Goal: Task Accomplishment & Management: Use online tool/utility

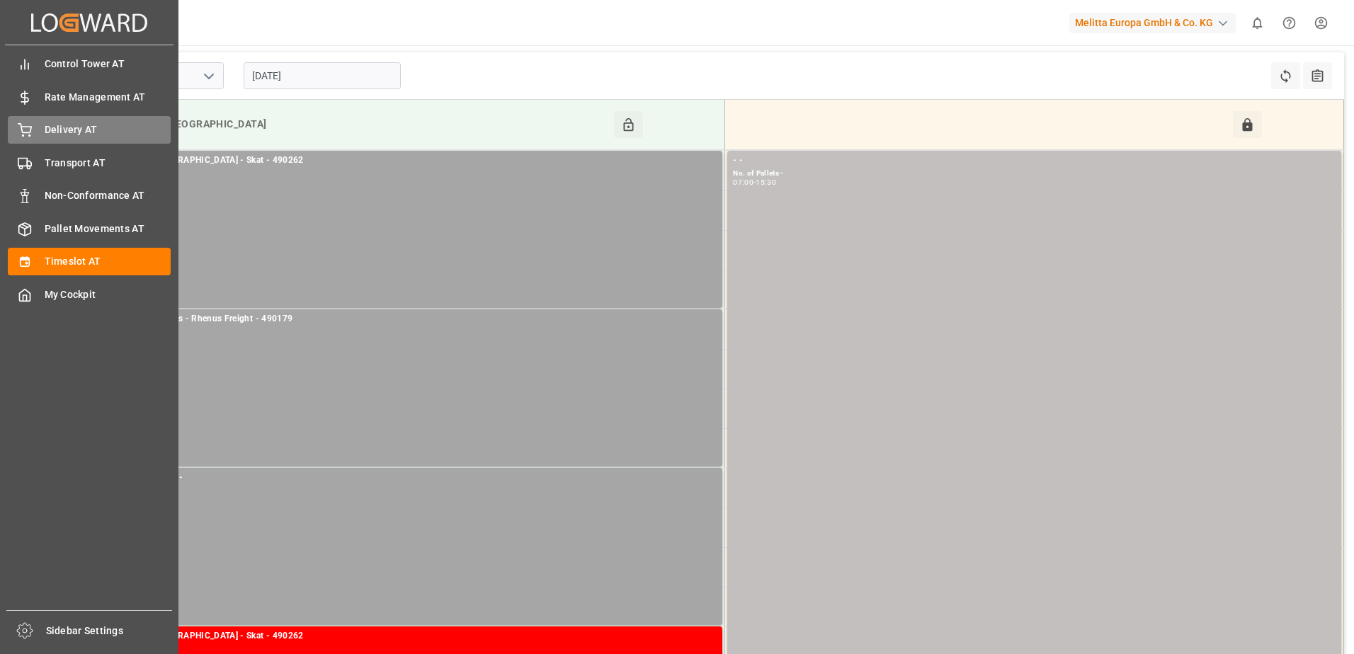
click at [41, 134] on div "Delivery AT Delivery AT" at bounding box center [89, 130] width 163 height 28
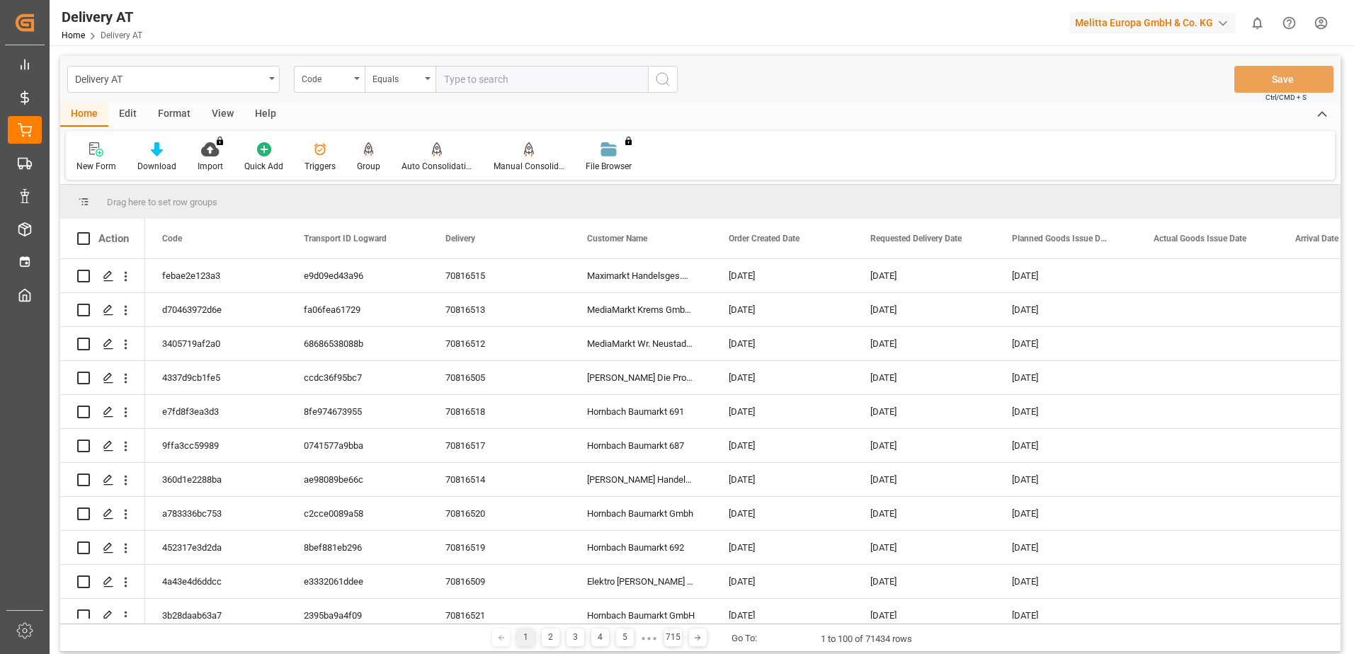
click at [370, 148] on icon at bounding box center [369, 149] width 10 height 14
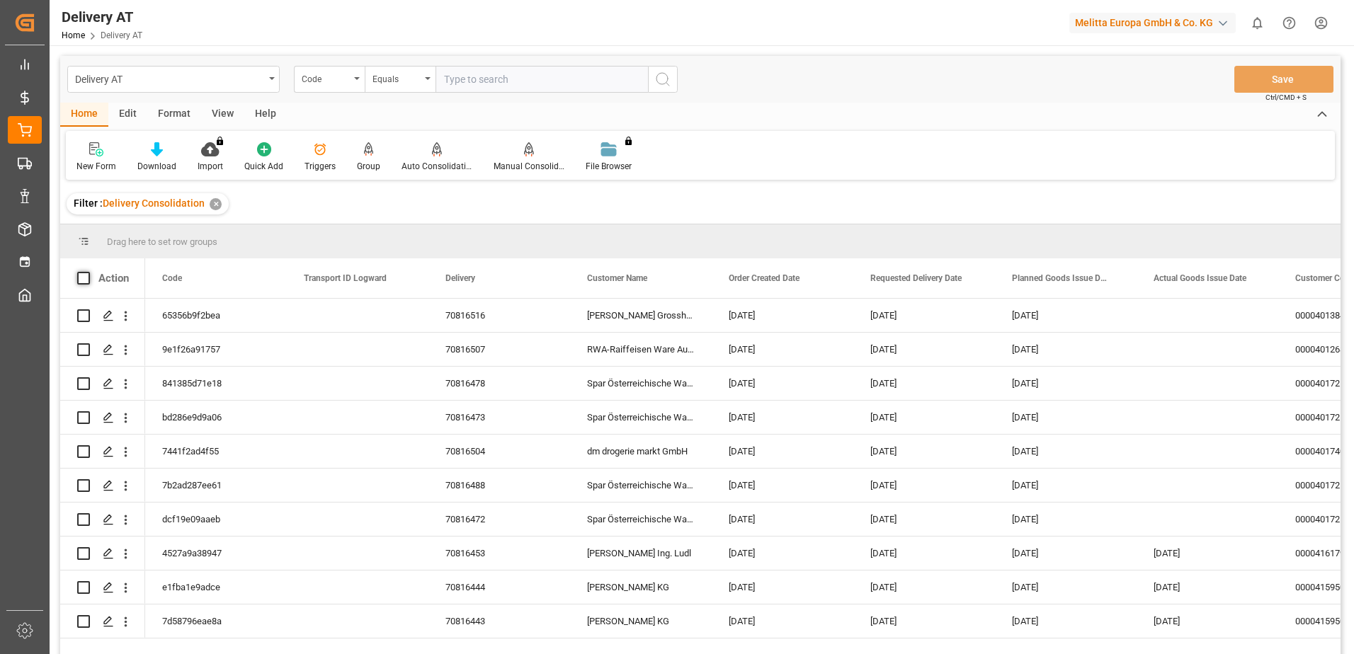
click at [79, 282] on span at bounding box center [83, 278] width 13 height 13
click at [88, 272] on input "checkbox" at bounding box center [88, 272] width 0 height 0
checkbox input "true"
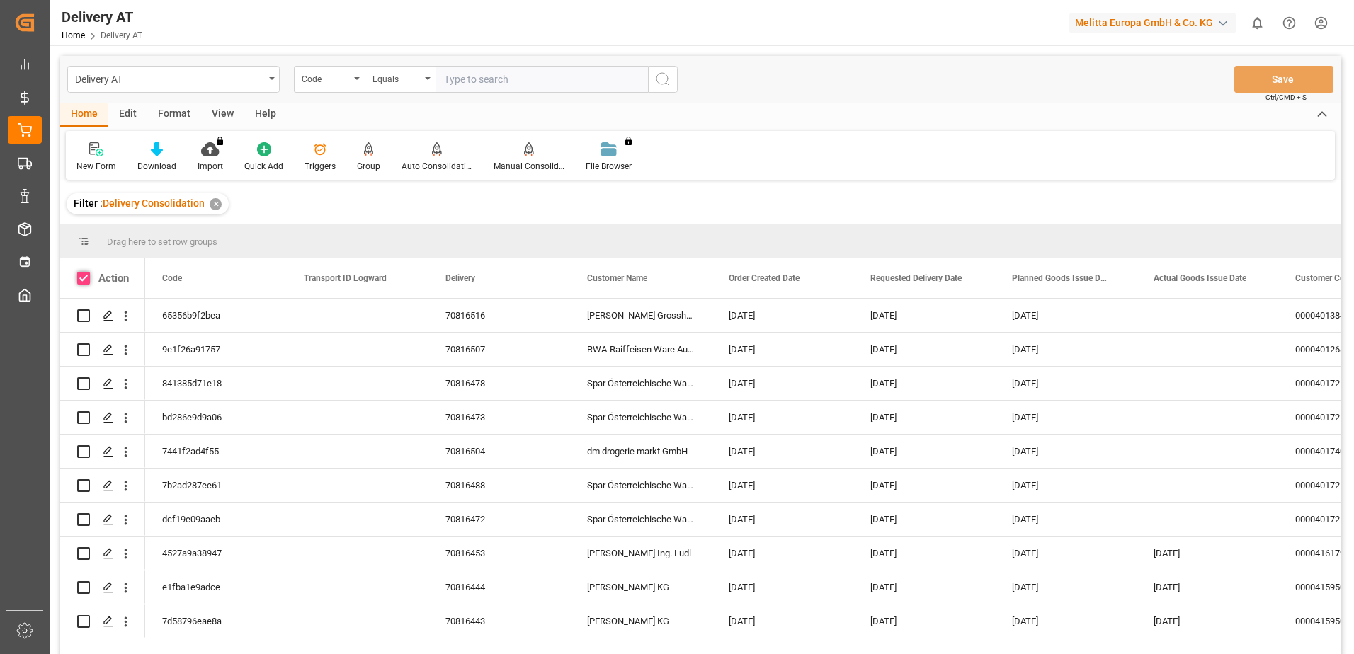
checkbox input "true"
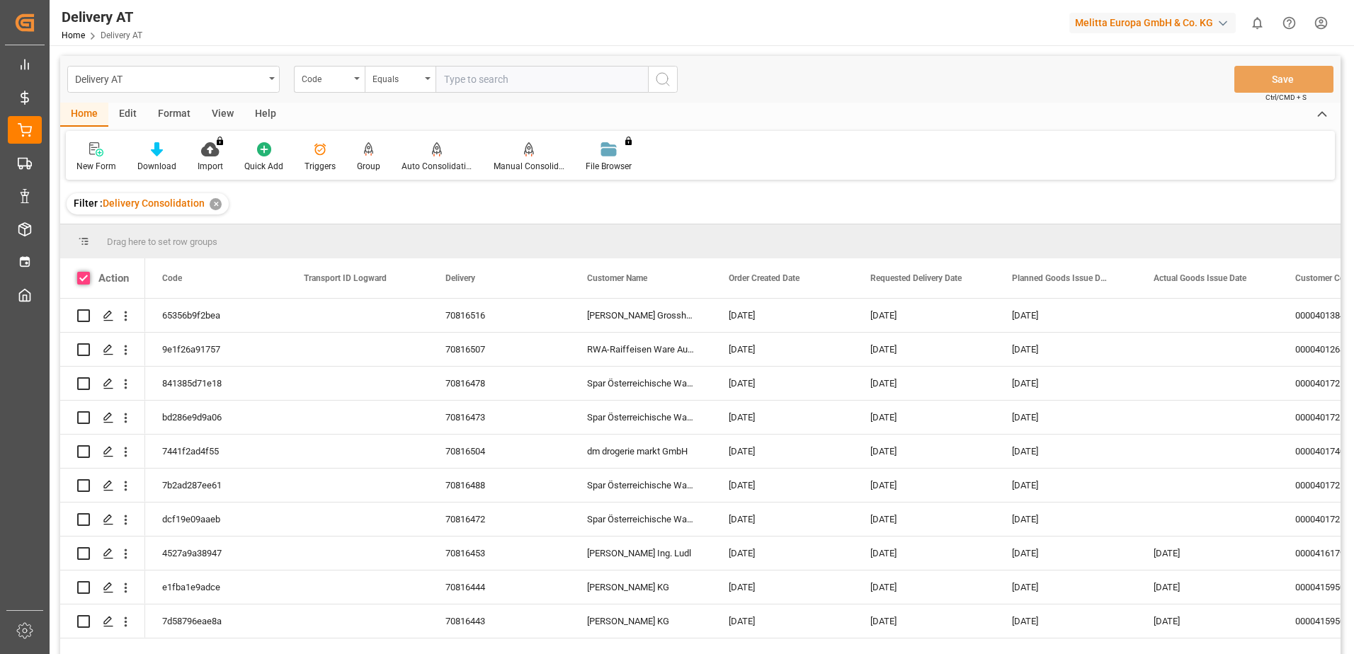
checkbox input "true"
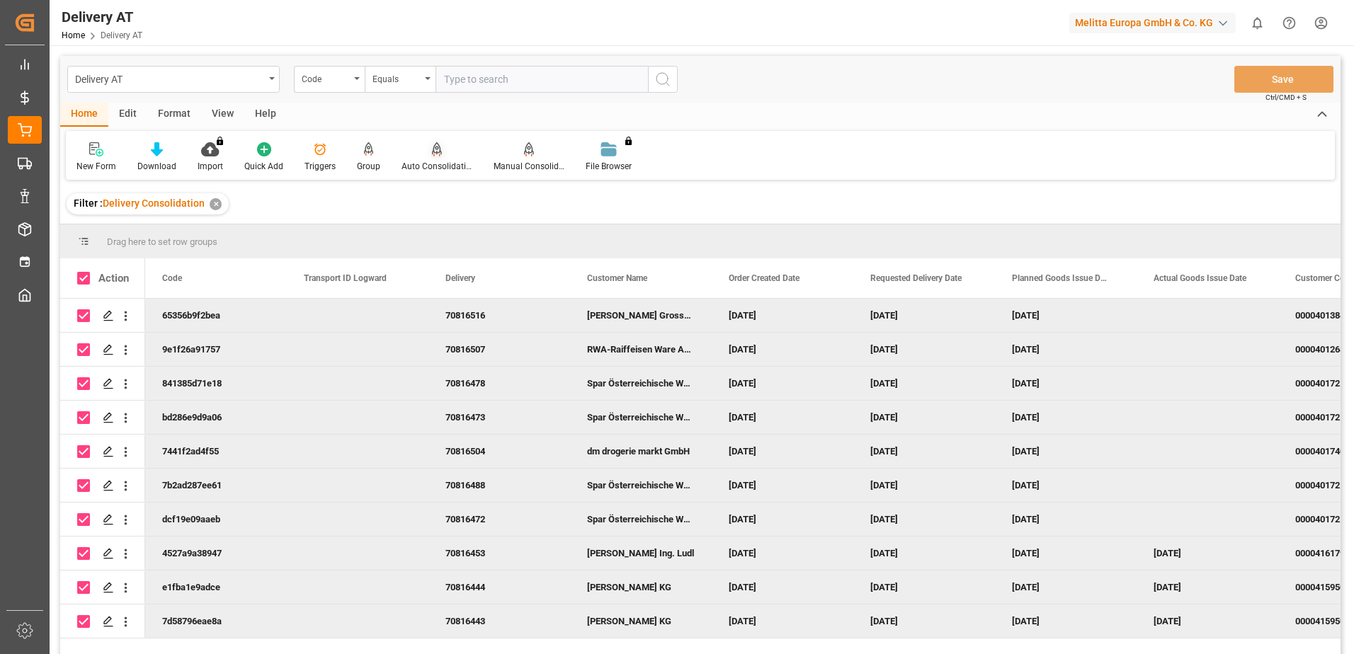
click at [432, 153] on icon at bounding box center [437, 148] width 10 height 12
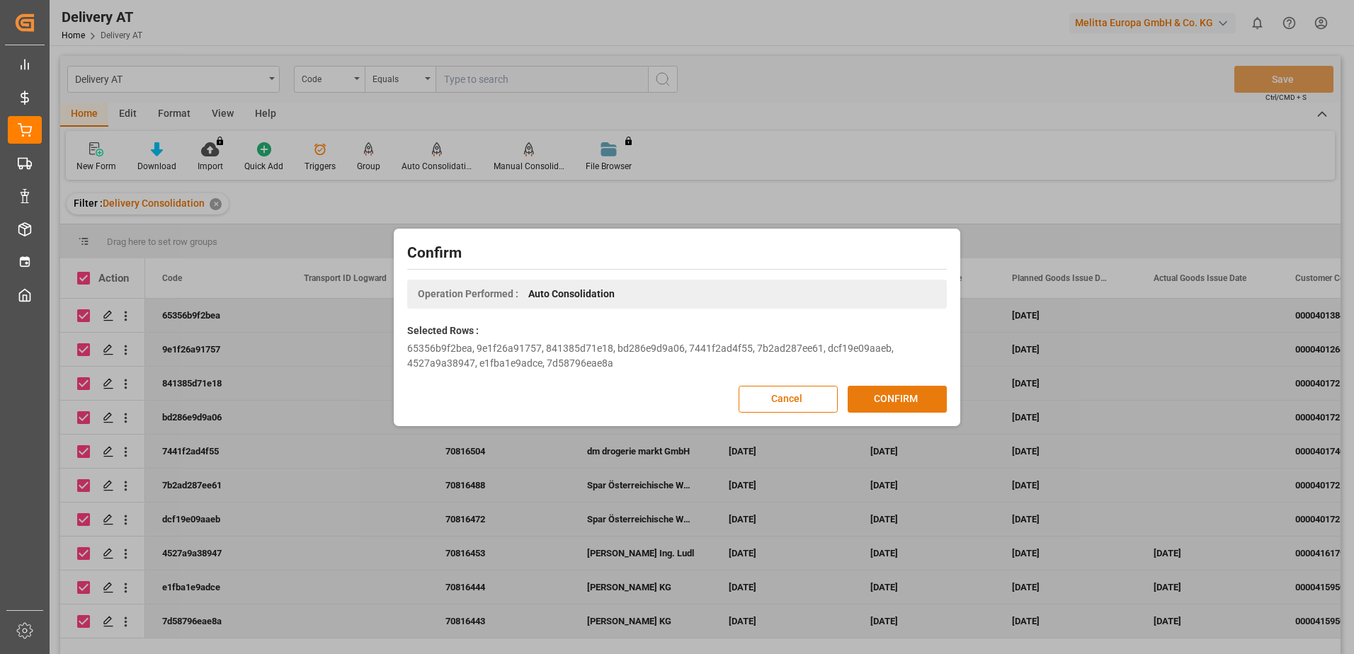
click at [891, 392] on button "CONFIRM" at bounding box center [896, 399] width 99 height 27
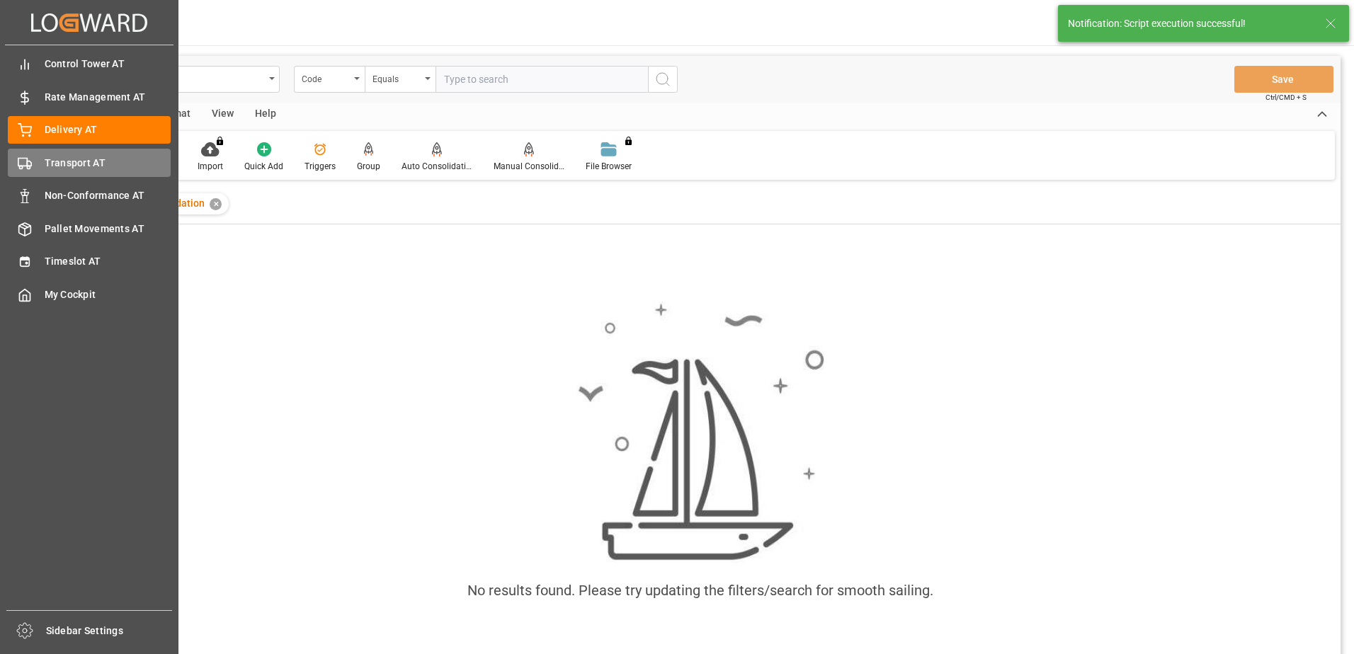
click at [46, 168] on span "Transport AT" at bounding box center [108, 163] width 127 height 15
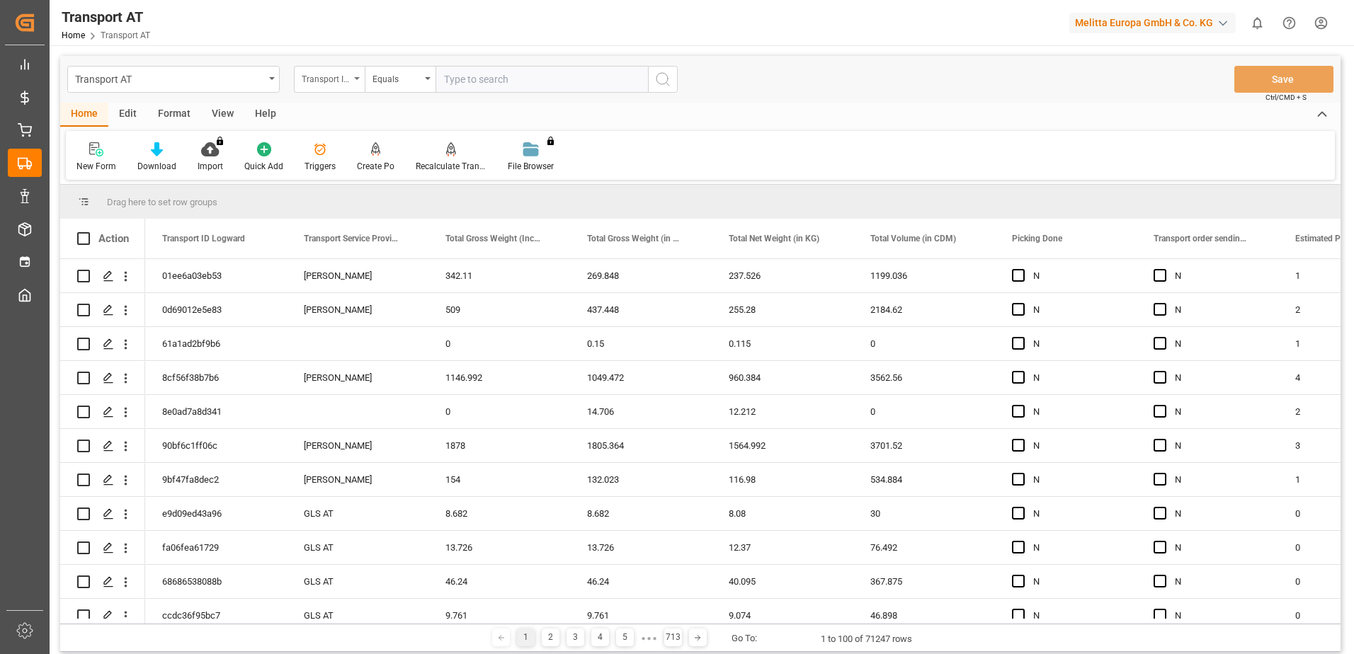
click at [357, 79] on icon "open menu" at bounding box center [357, 78] width 6 height 3
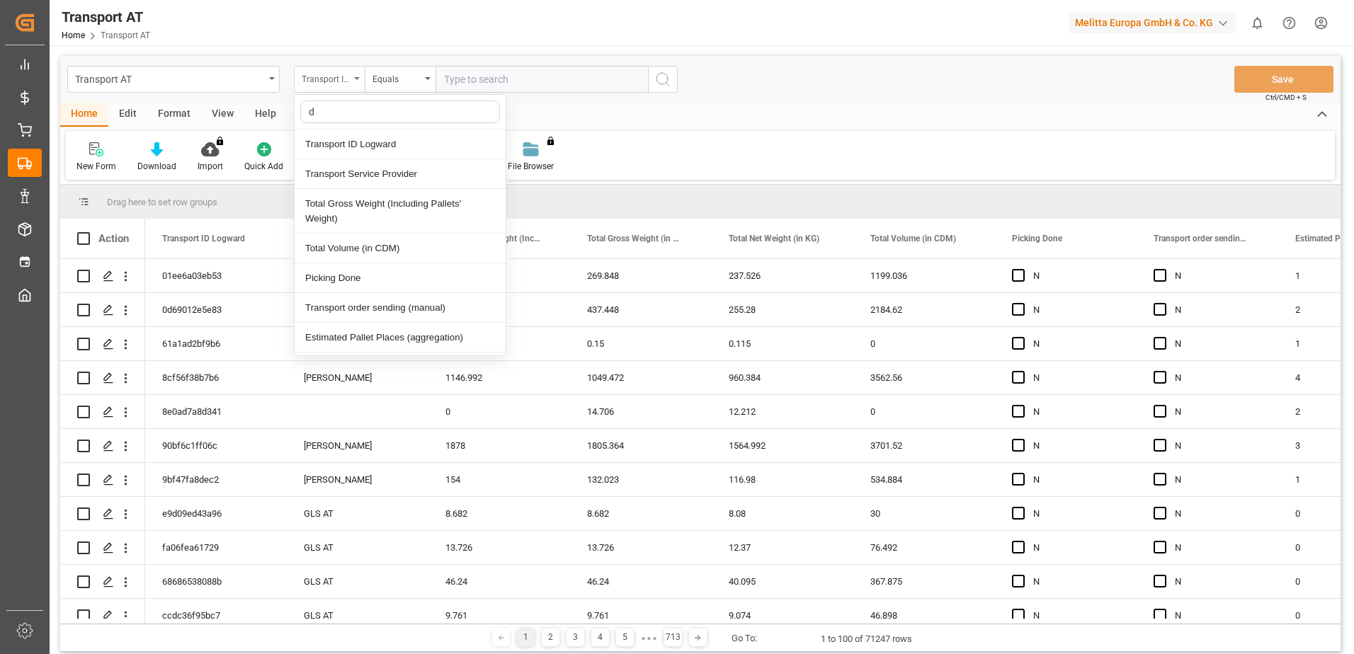
type input "do"
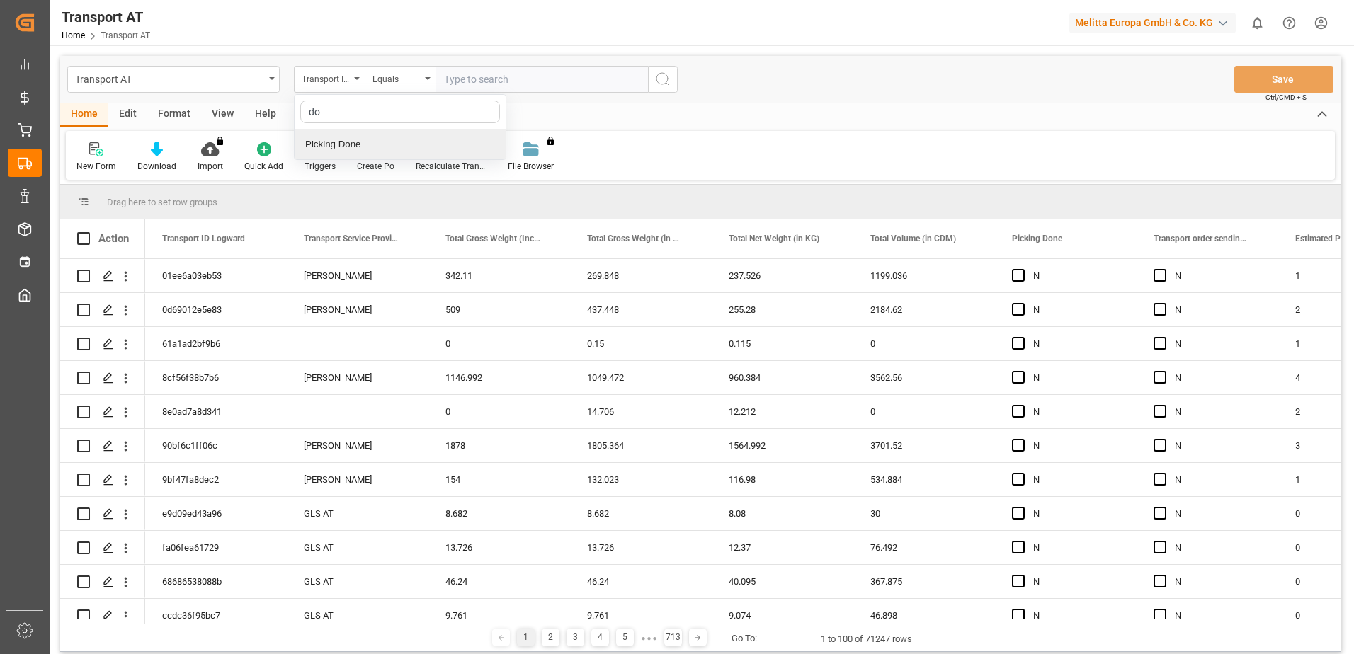
click at [363, 146] on div "Picking Done" at bounding box center [400, 145] width 211 height 30
click at [496, 83] on input "text" at bounding box center [541, 79] width 212 height 27
type input "Y"
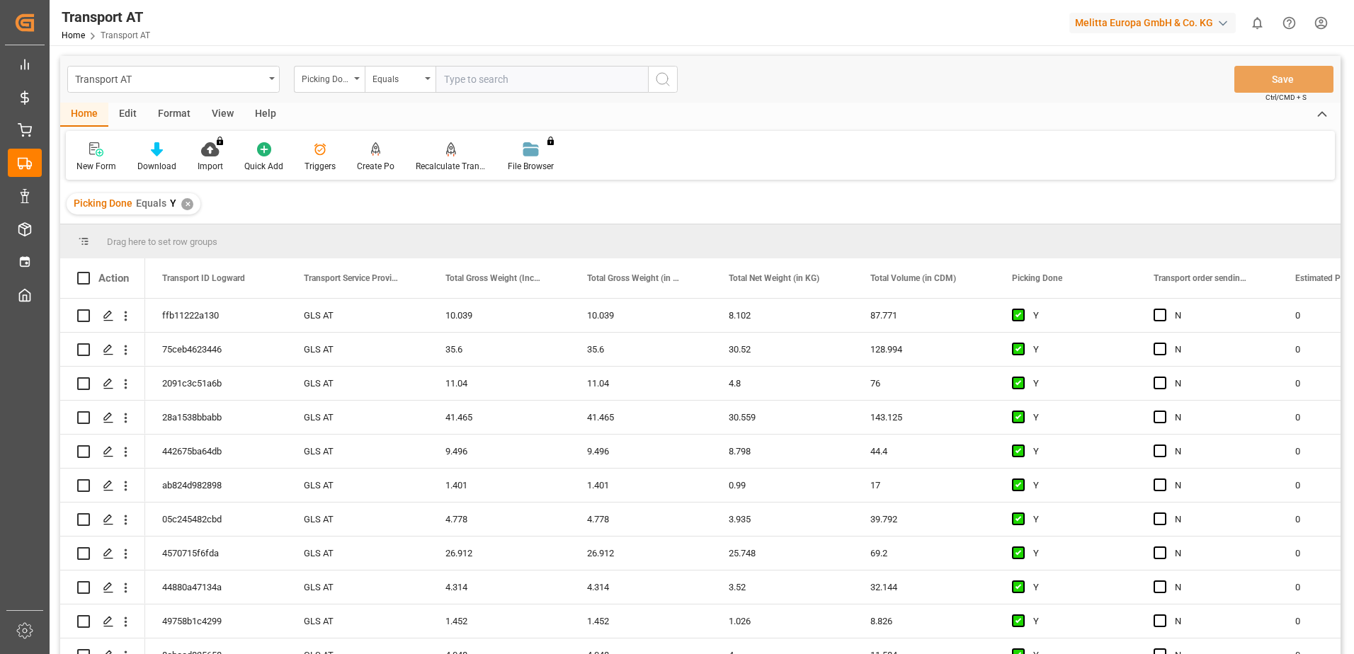
click at [357, 79] on icon "open menu" at bounding box center [357, 78] width 6 height 3
type input "manu"
click at [362, 141] on div "Transport order sending (manual)" at bounding box center [400, 145] width 211 height 30
click at [486, 81] on input "text" at bounding box center [541, 79] width 212 height 27
type input "N"
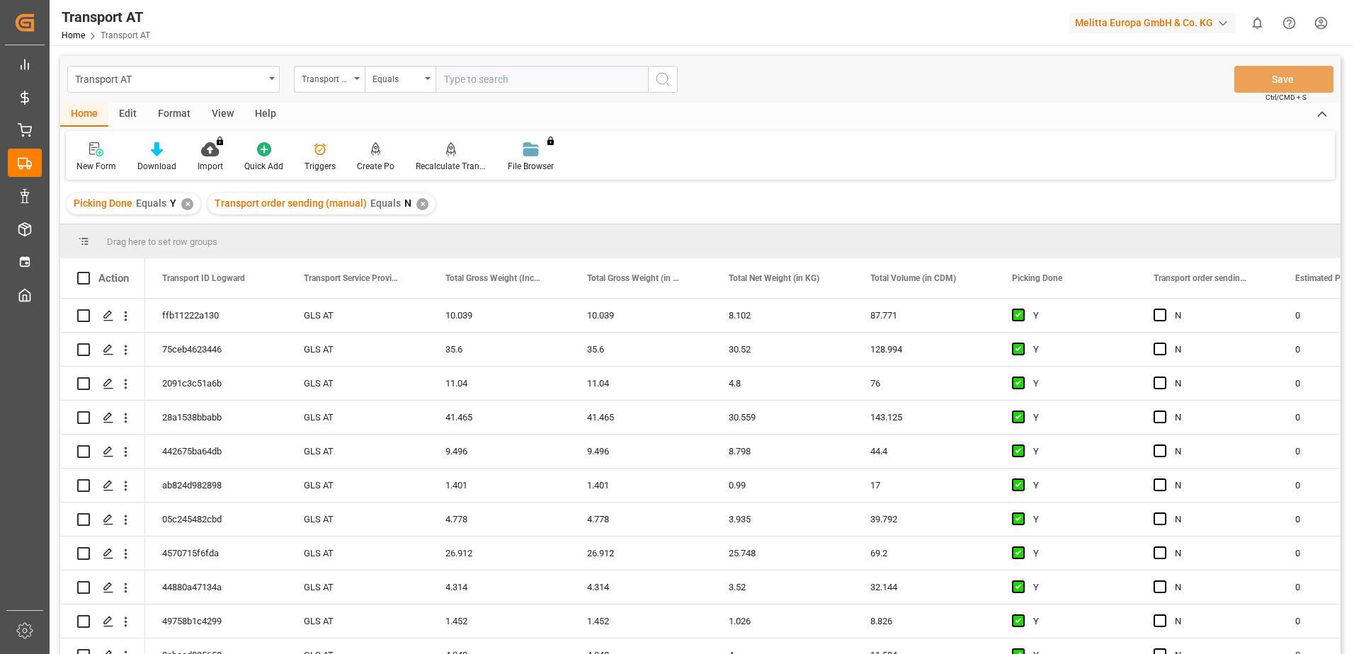
click at [358, 83] on div "Transport order sending (manual)" at bounding box center [329, 79] width 71 height 27
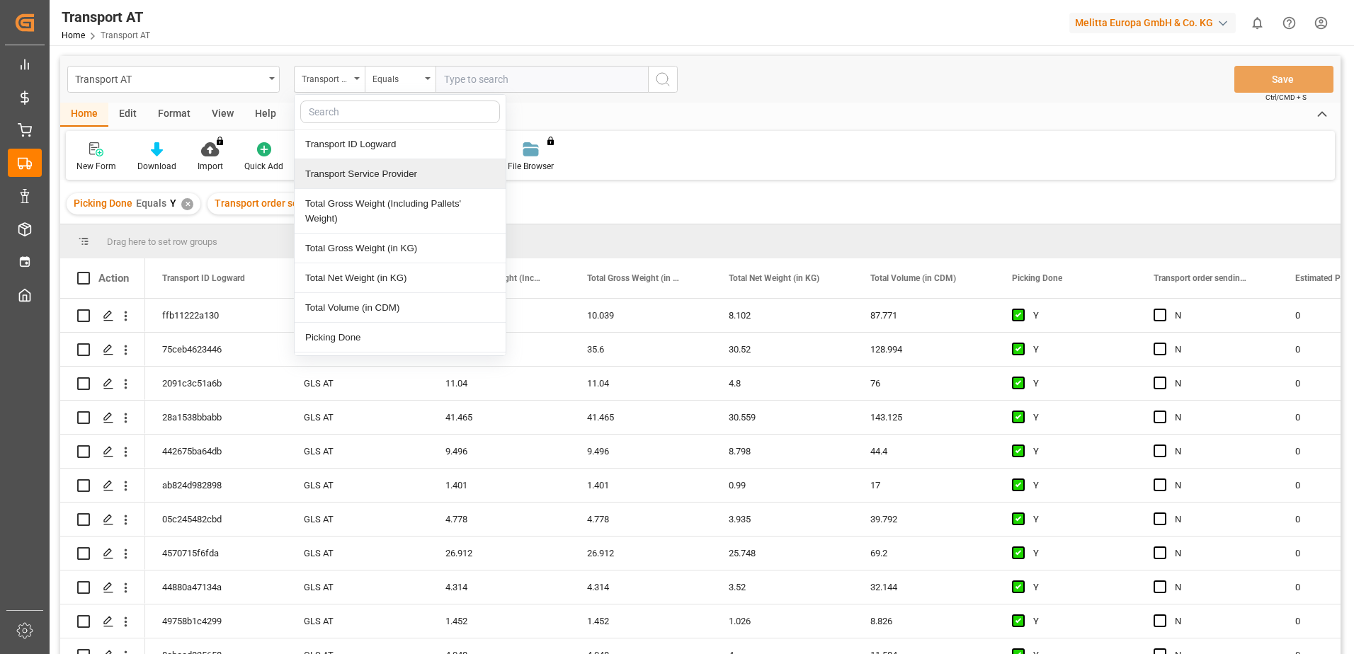
click at [374, 176] on div "Transport Service Provider" at bounding box center [400, 174] width 211 height 30
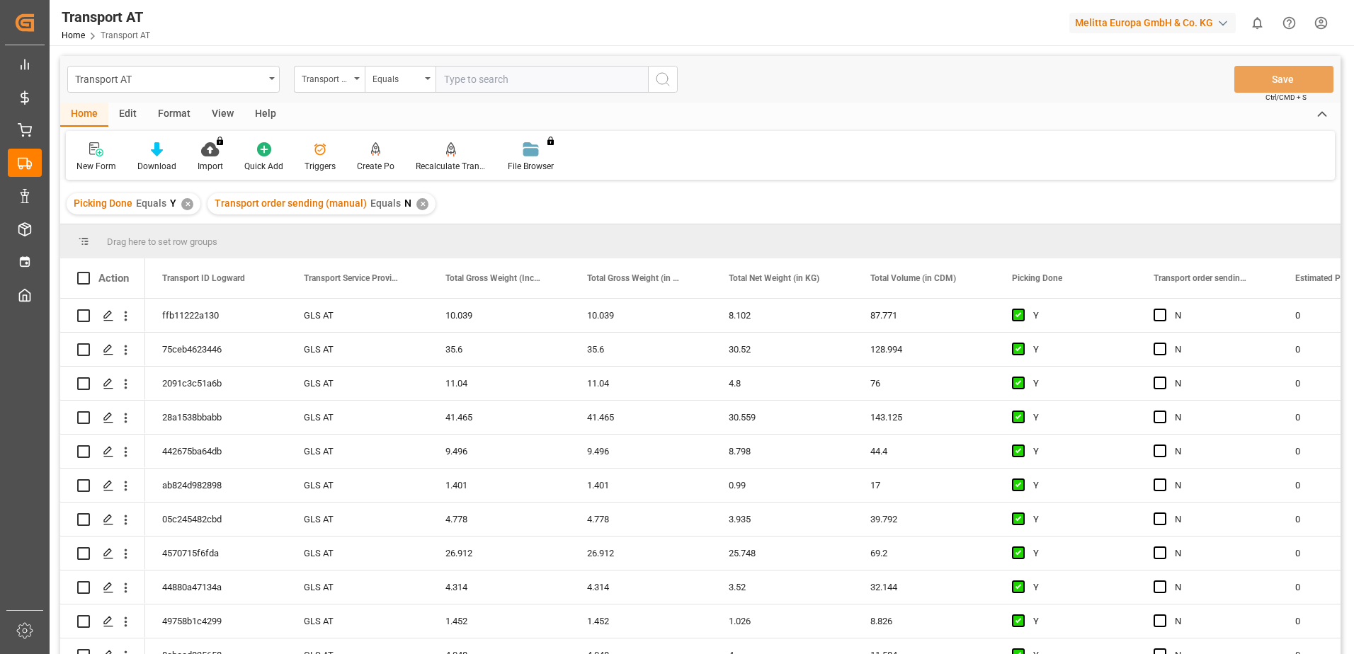
click at [477, 84] on input "text" at bounding box center [541, 79] width 212 height 27
type input "gebr weiss"
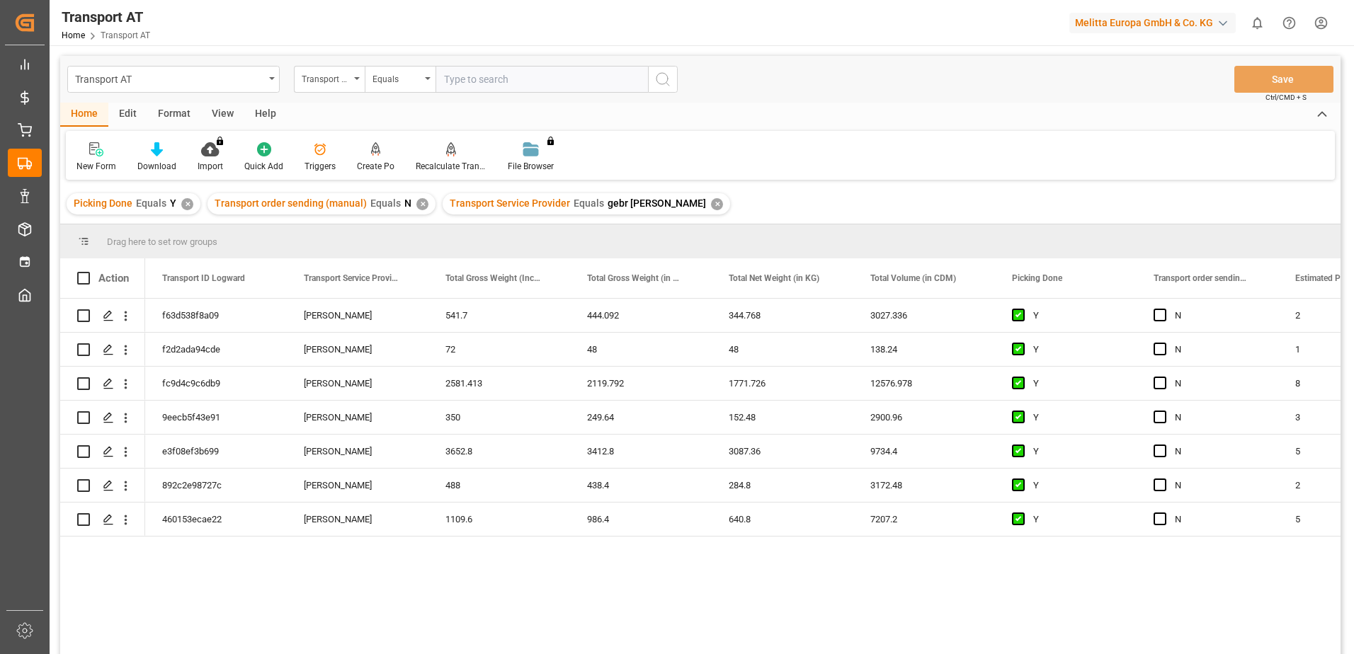
click at [218, 113] on div "View" at bounding box center [222, 115] width 43 height 24
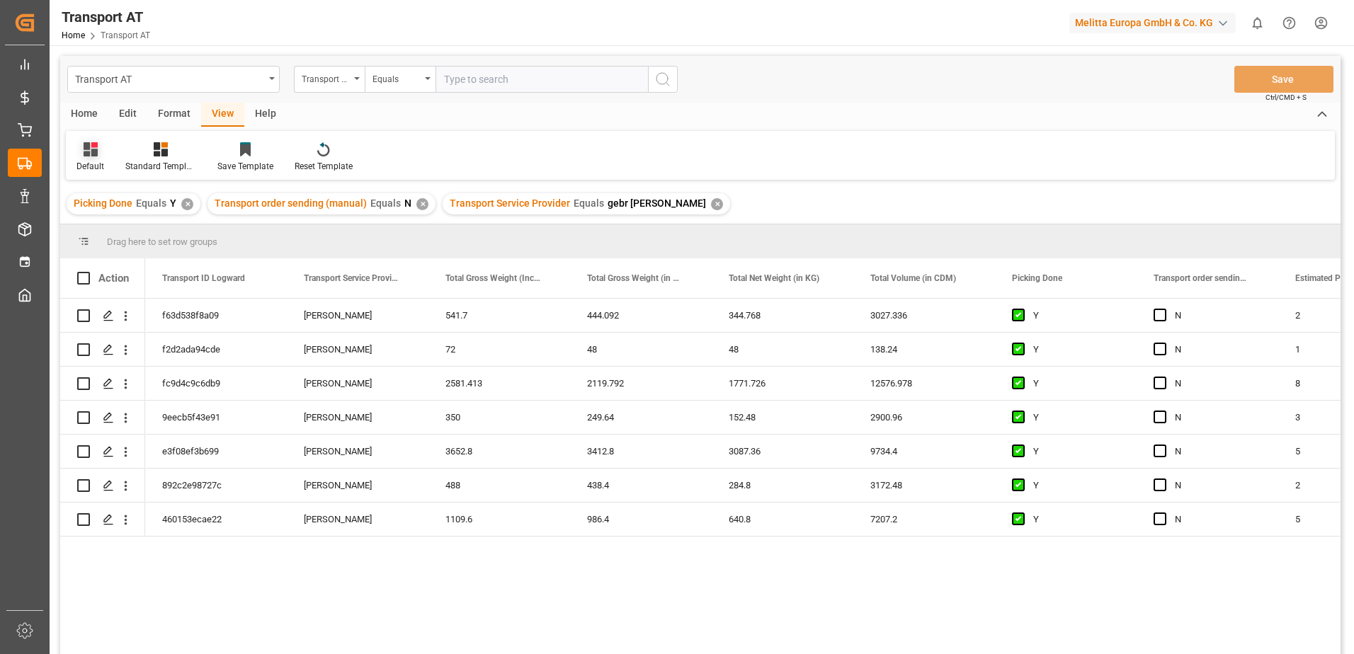
click at [91, 152] on icon at bounding box center [91, 149] width 14 height 14
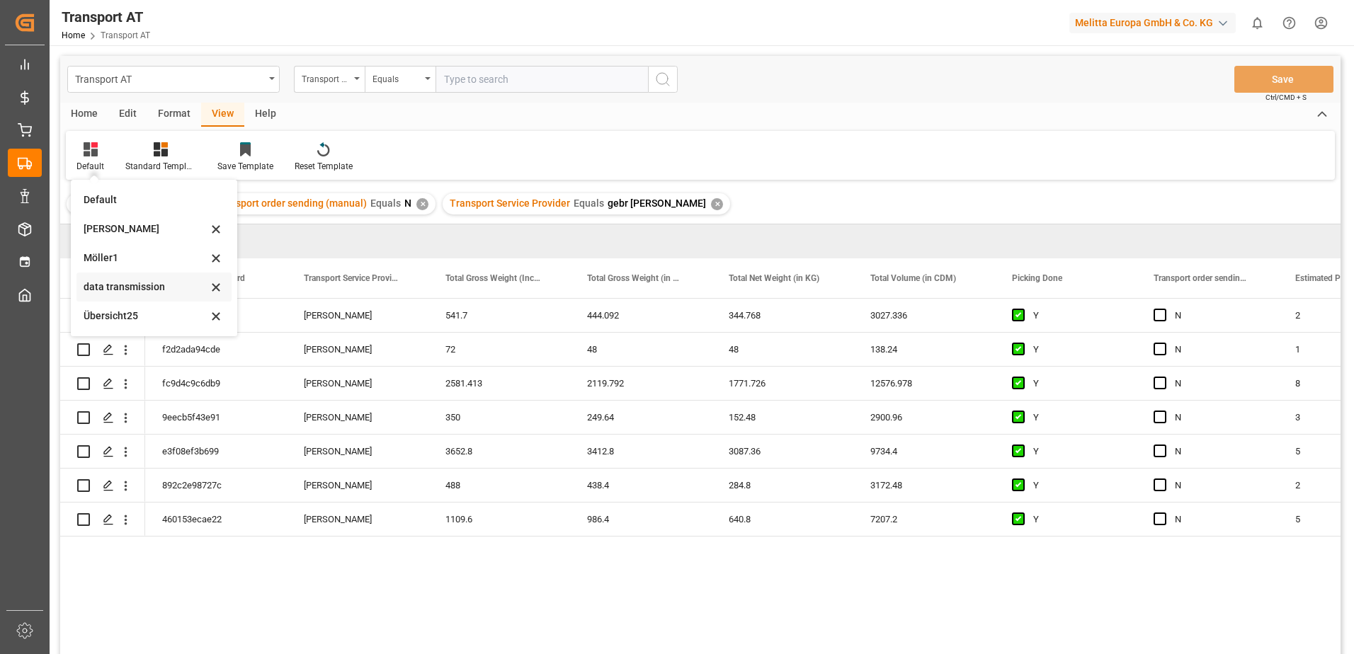
click at [128, 283] on div "data transmission" at bounding box center [146, 287] width 124 height 15
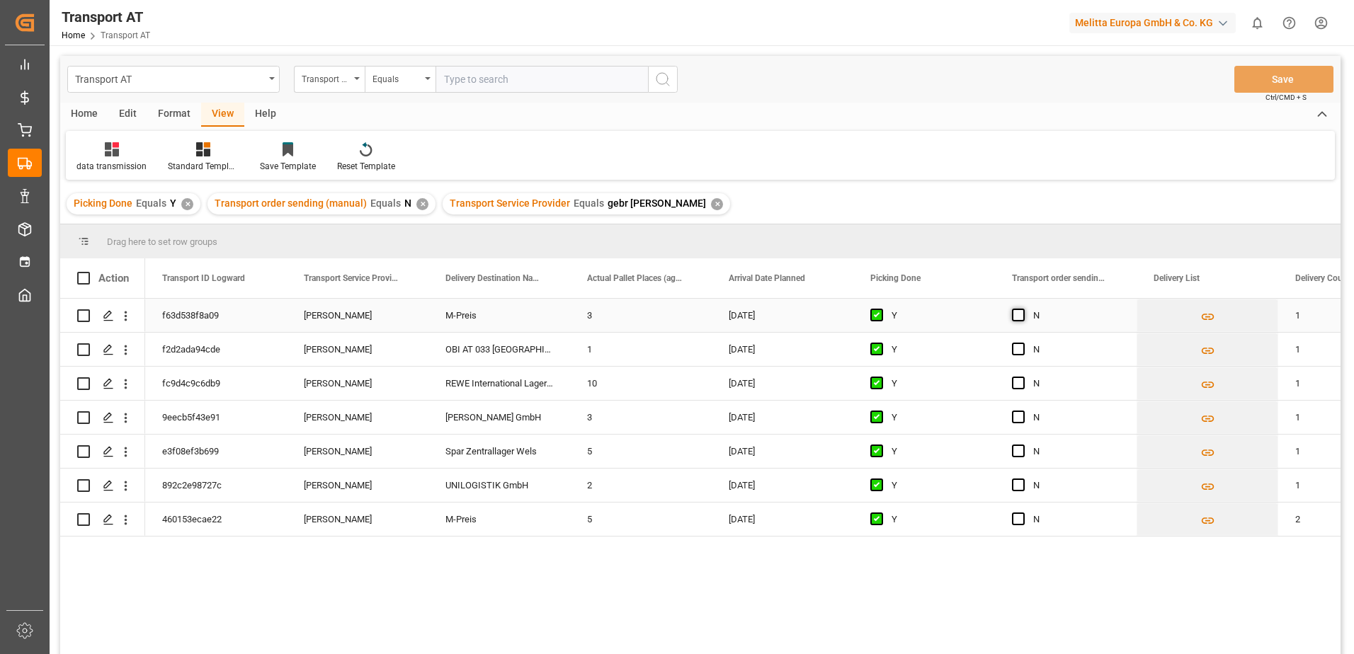
click at [1019, 314] on span "Press SPACE to select this row." at bounding box center [1018, 315] width 13 height 13
click at [1022, 309] on input "Press SPACE to select this row." at bounding box center [1022, 309] width 0 height 0
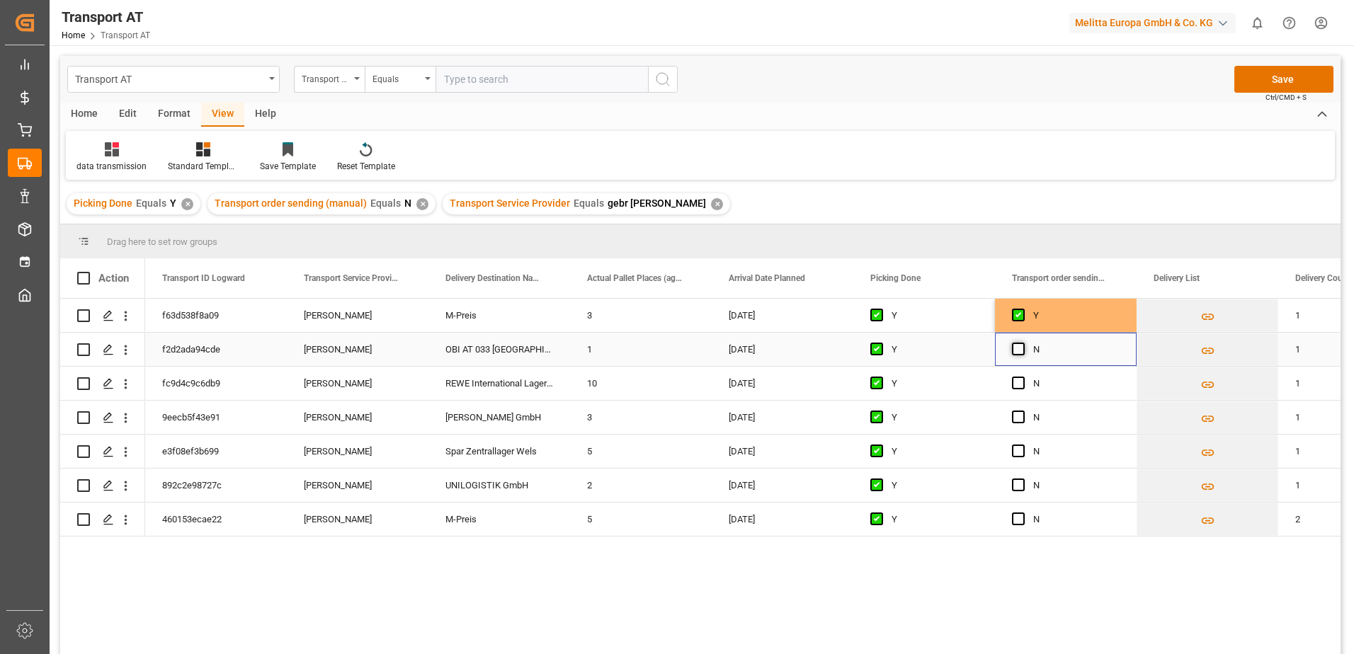
click at [1017, 349] on span "Press SPACE to select this row." at bounding box center [1018, 349] width 13 height 13
click at [1022, 343] on input "Press SPACE to select this row." at bounding box center [1022, 343] width 0 height 0
click at [1015, 384] on span "Press SPACE to select this row." at bounding box center [1018, 383] width 13 height 13
click at [1022, 377] on input "Press SPACE to select this row." at bounding box center [1022, 377] width 0 height 0
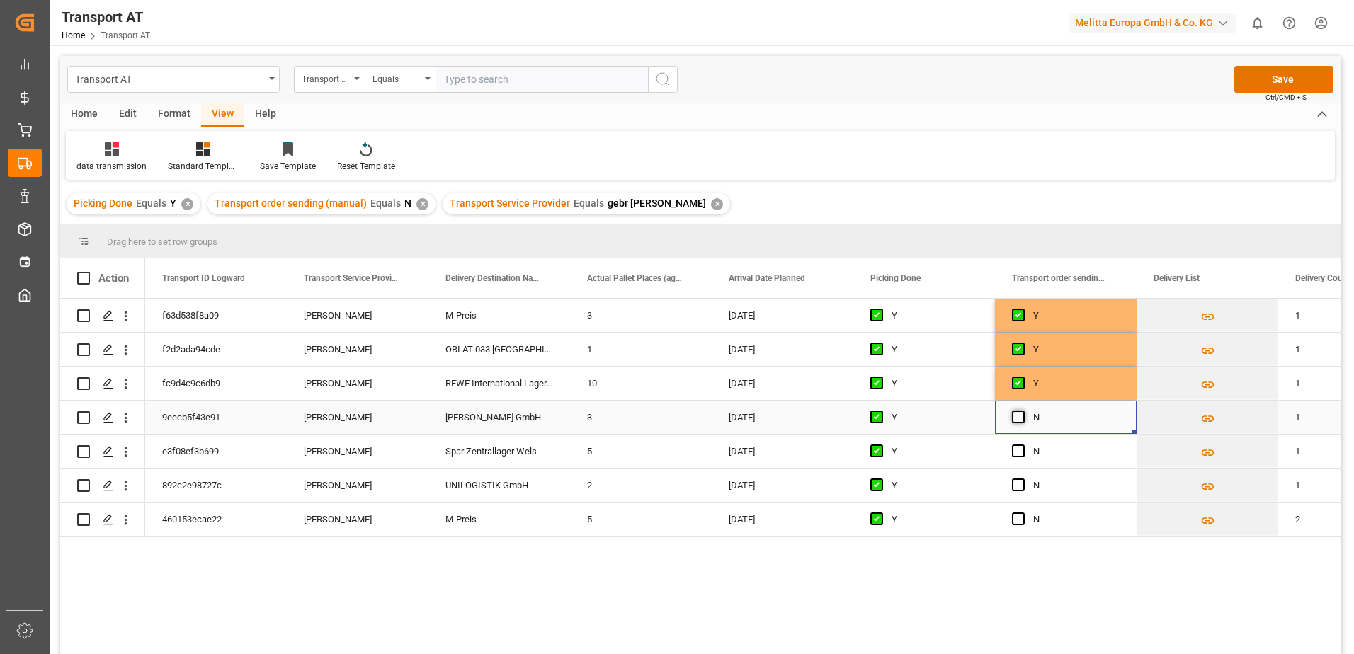
click at [1016, 418] on span "Press SPACE to select this row." at bounding box center [1018, 417] width 13 height 13
click at [1022, 411] on input "Press SPACE to select this row." at bounding box center [1022, 411] width 0 height 0
click at [1015, 453] on span "Press SPACE to select this row." at bounding box center [1018, 451] width 13 height 13
click at [1022, 445] on input "Press SPACE to select this row." at bounding box center [1022, 445] width 0 height 0
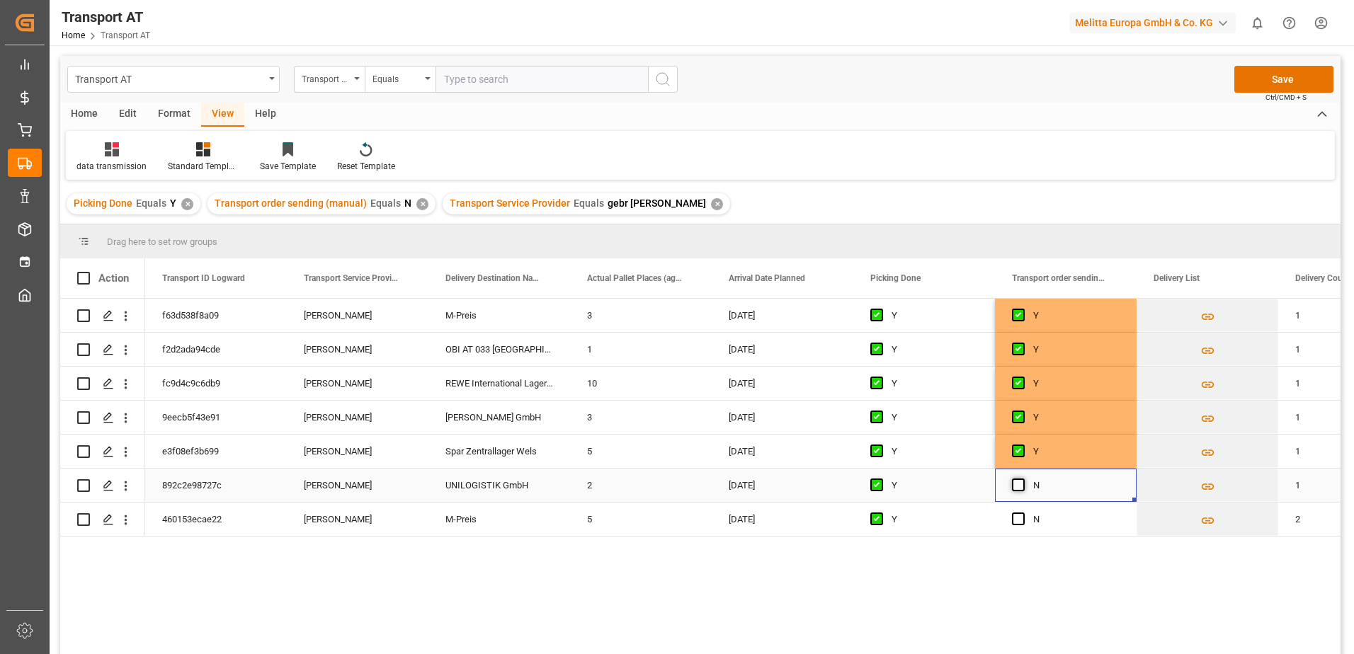
click at [1016, 484] on span "Press SPACE to select this row." at bounding box center [1018, 485] width 13 height 13
click at [1022, 479] on input "Press SPACE to select this row." at bounding box center [1022, 479] width 0 height 0
click at [1015, 520] on span "Press SPACE to select this row." at bounding box center [1018, 519] width 13 height 13
click at [1022, 513] on input "Press SPACE to select this row." at bounding box center [1022, 513] width 0 height 0
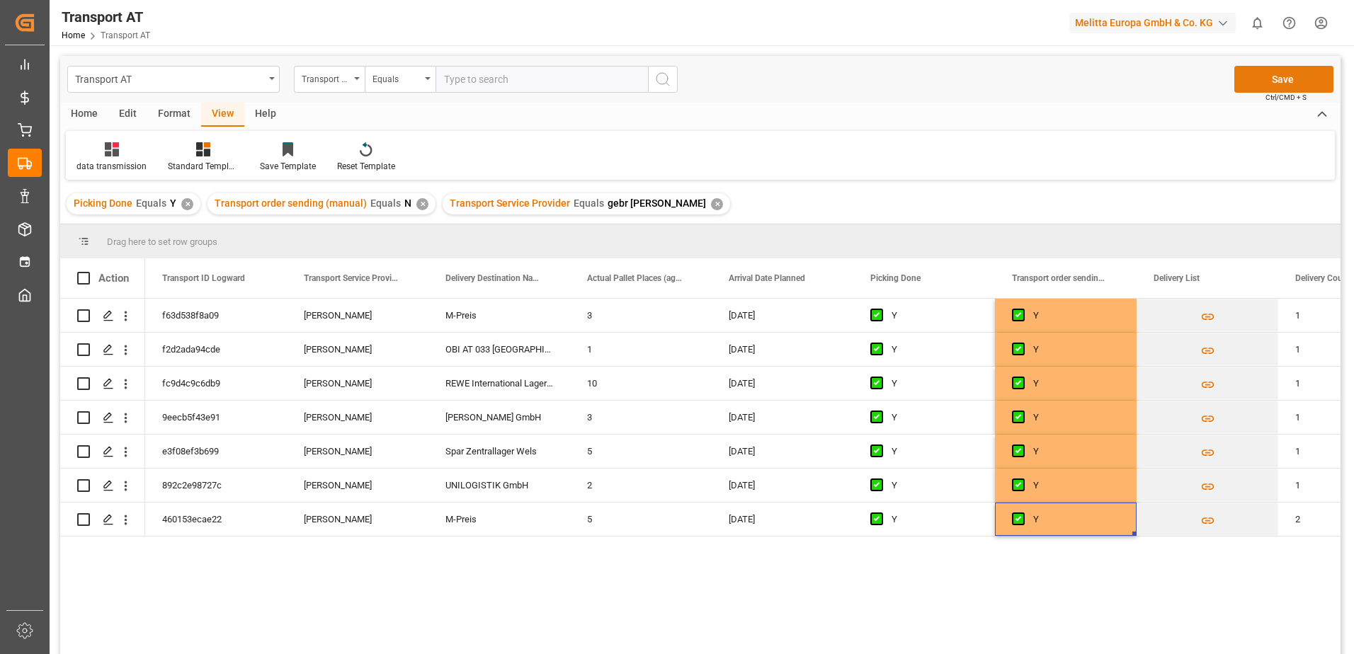
click at [1278, 77] on button "Save" at bounding box center [1283, 79] width 99 height 27
